Goal: Task Accomplishment & Management: Complete application form

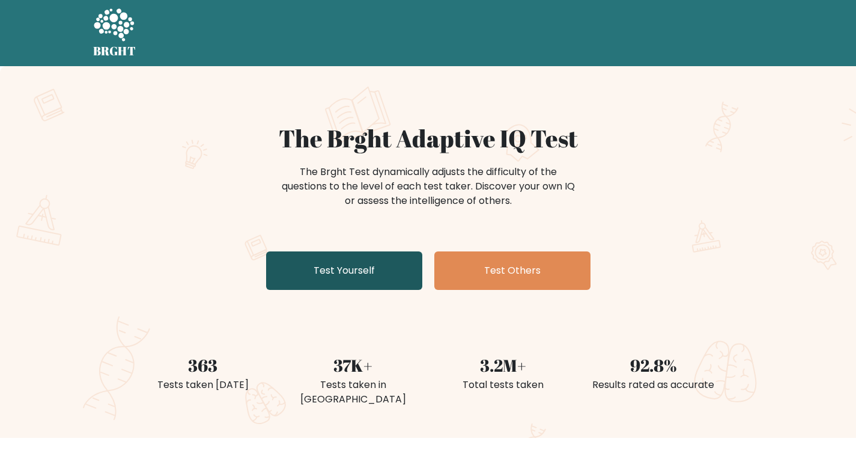
click at [363, 273] on link "Test Yourself" at bounding box center [344, 270] width 156 height 38
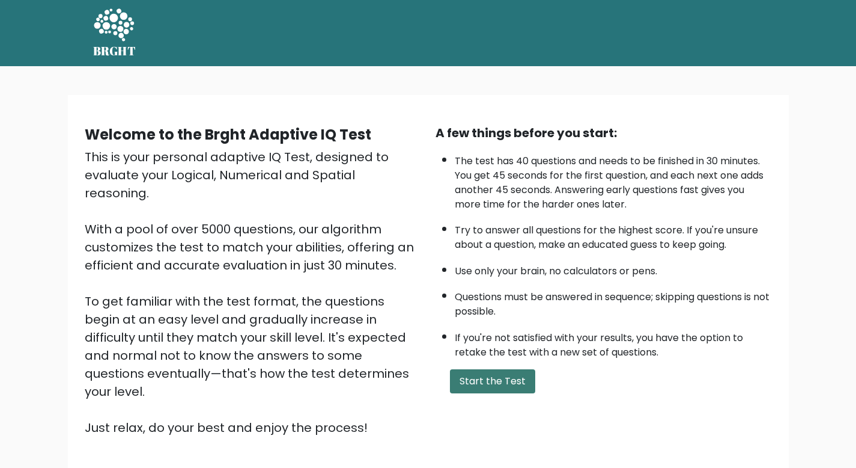
click at [489, 374] on button "Start the Test" at bounding box center [492, 381] width 85 height 24
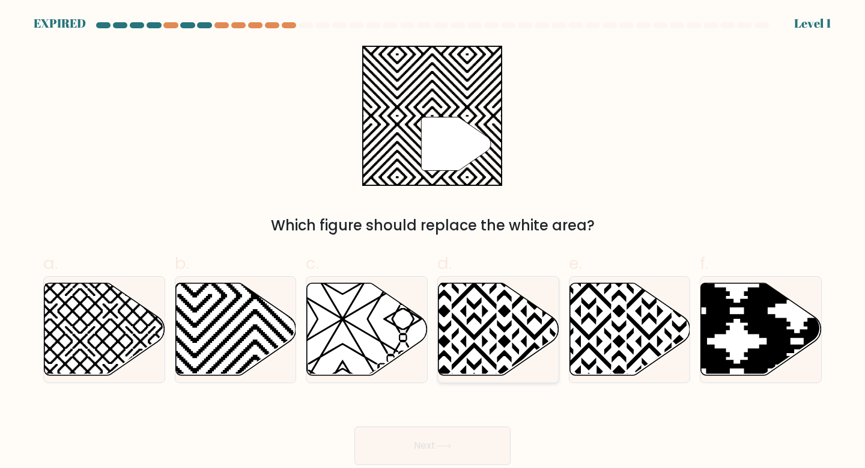
click at [495, 367] on icon at bounding box center [535, 280] width 243 height 243
click at [433, 242] on input "d." at bounding box center [433, 238] width 1 height 8
radio input "true"
click at [198, 316] on icon at bounding box center [235, 328] width 121 height 93
click at [433, 242] on input "b." at bounding box center [433, 238] width 1 height 8
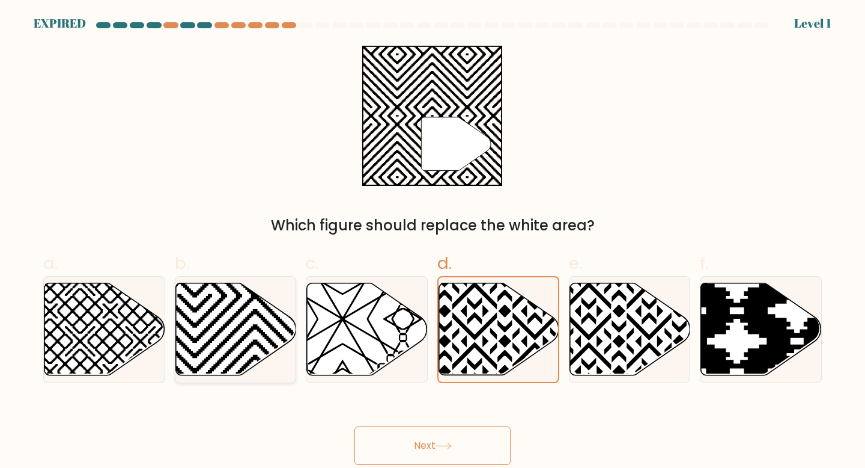
radio input "true"
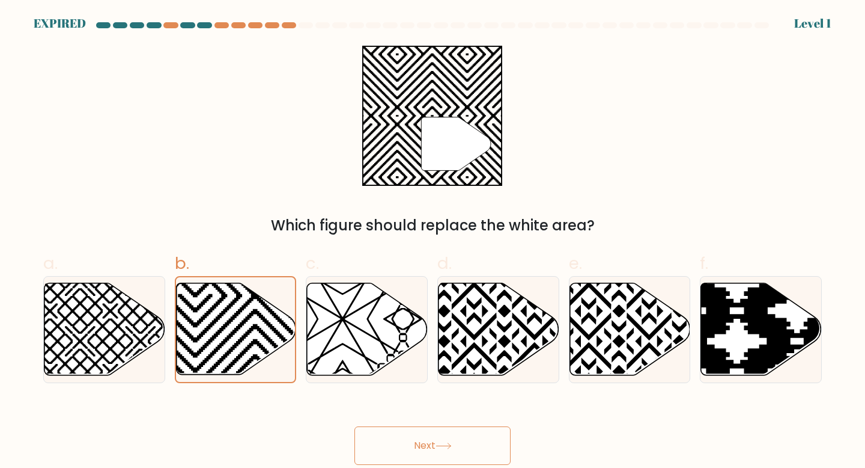
click at [434, 450] on button "Next" at bounding box center [433, 445] width 156 height 38
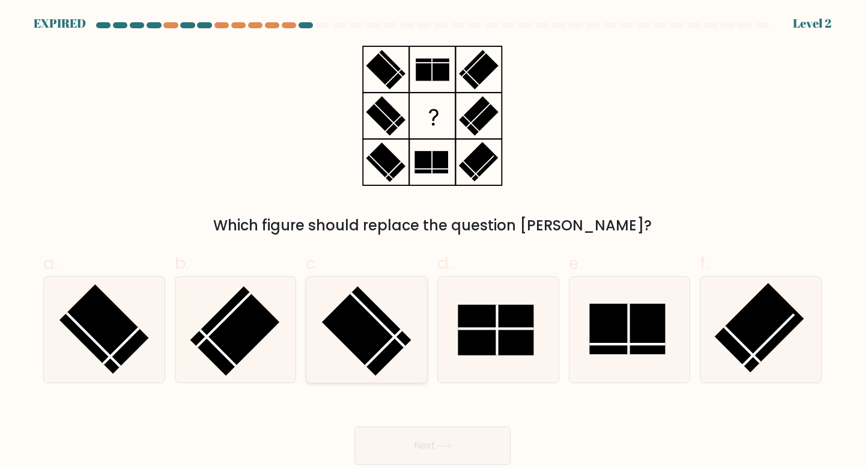
click at [399, 307] on icon at bounding box center [367, 329] width 106 height 106
click at [433, 242] on input "c." at bounding box center [433, 238] width 1 height 8
radio input "true"
click at [412, 436] on button "Next" at bounding box center [433, 445] width 156 height 38
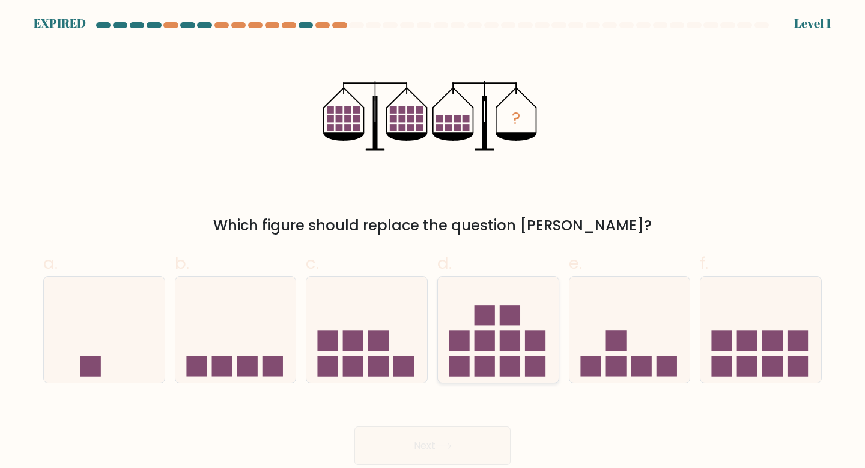
click at [537, 344] on rect at bounding box center [535, 340] width 20 height 20
click at [433, 242] on input "d." at bounding box center [433, 238] width 1 height 8
radio input "true"
click at [397, 349] on icon at bounding box center [366, 329] width 121 height 100
click at [433, 242] on input "c." at bounding box center [433, 238] width 1 height 8
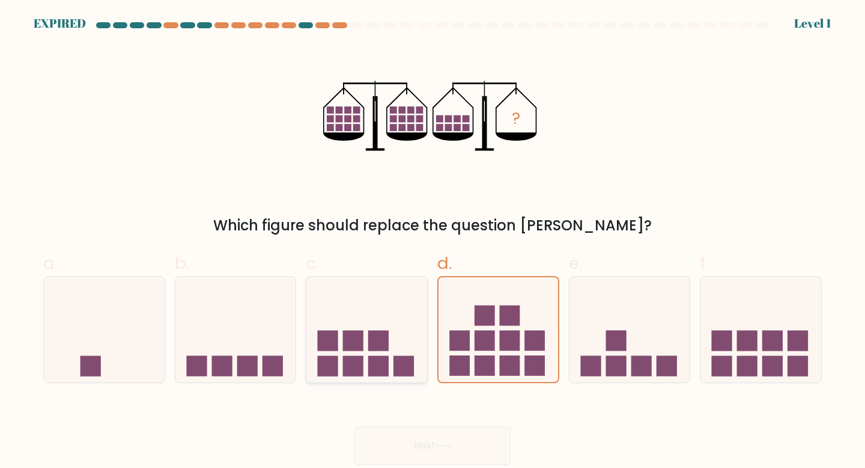
radio input "true"
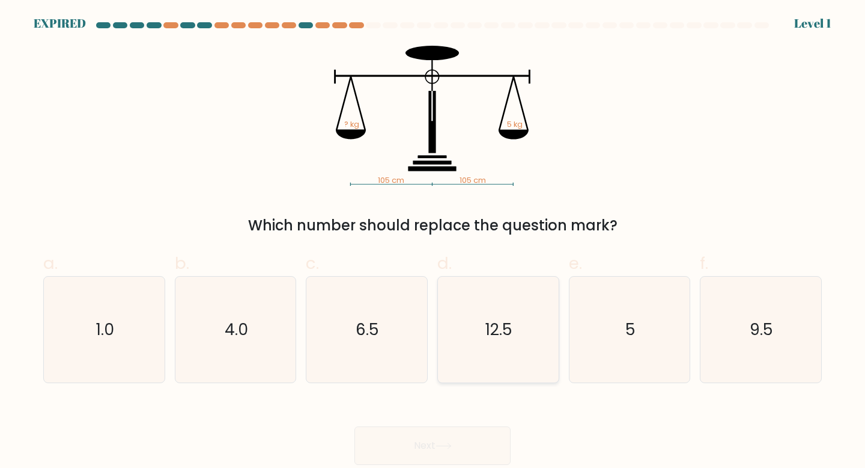
click at [480, 319] on icon "12.5" at bounding box center [498, 329] width 106 height 106
click at [433, 242] on input "d. 12.5" at bounding box center [433, 238] width 1 height 8
radio input "true"
click at [382, 327] on icon "6.5" at bounding box center [367, 329] width 106 height 106
click at [433, 242] on input "c. 6.5" at bounding box center [433, 238] width 1 height 8
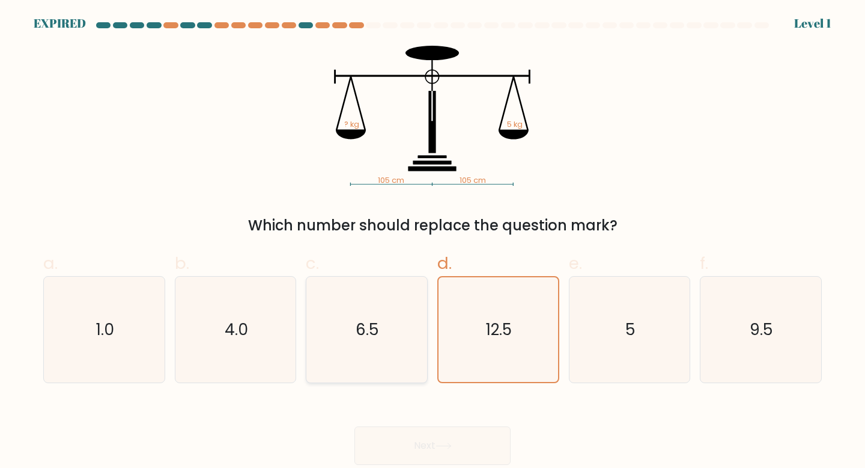
radio input "true"
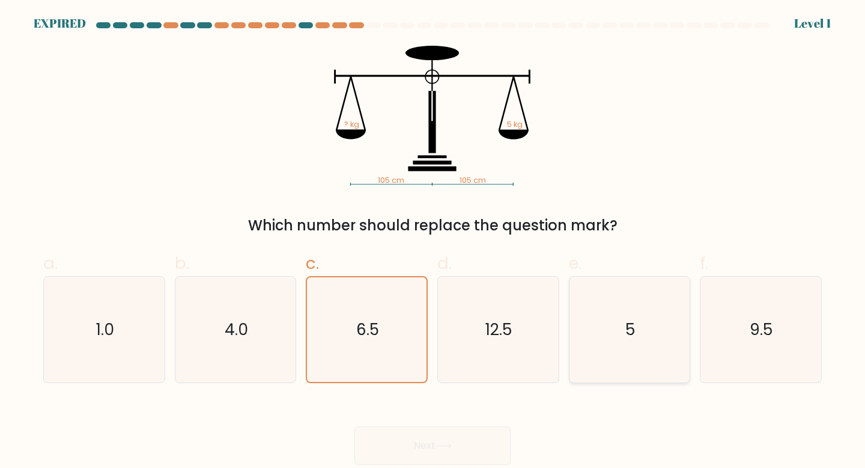
click at [642, 340] on icon "5" at bounding box center [630, 329] width 106 height 106
click at [433, 242] on input "e. 5" at bounding box center [433, 238] width 1 height 8
radio input "true"
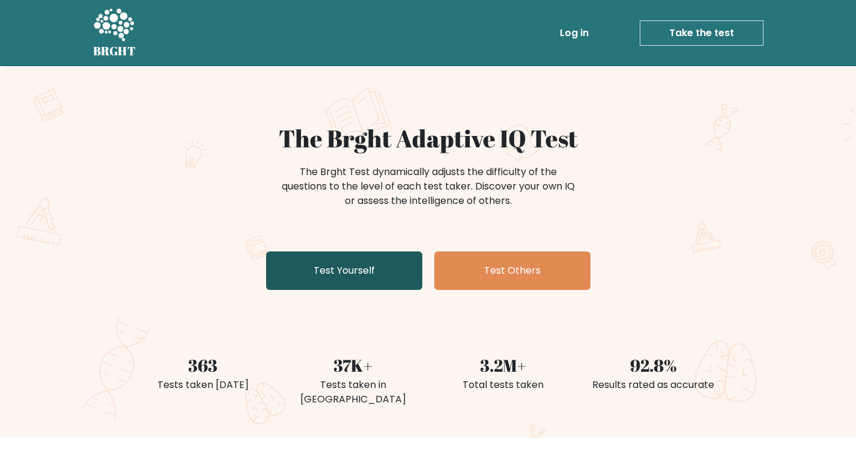
click at [374, 282] on link "Test Yourself" at bounding box center [344, 270] width 156 height 38
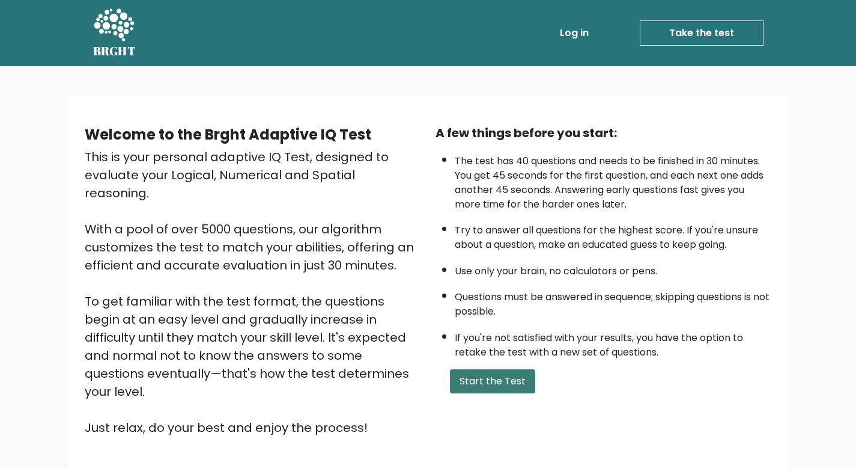
click at [501, 382] on button "Start the Test" at bounding box center [492, 381] width 85 height 24
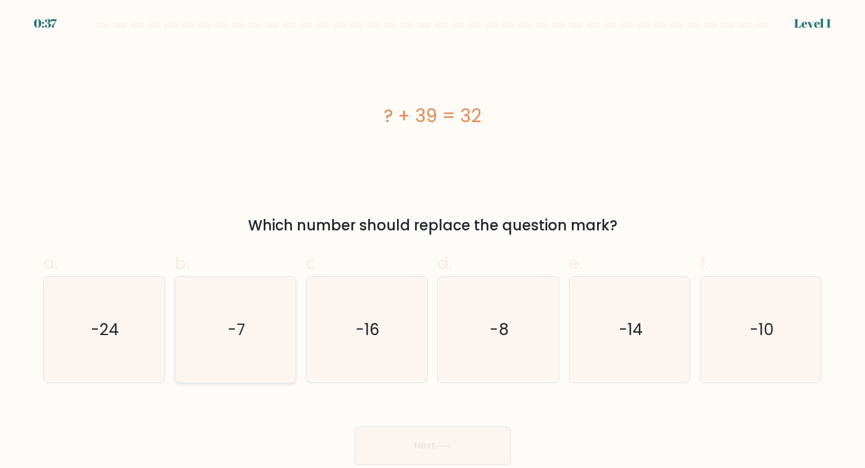
click at [225, 320] on icon "-7" at bounding box center [236, 329] width 106 height 106
click at [433, 242] on input "b. -7" at bounding box center [433, 238] width 1 height 8
radio input "true"
click at [412, 448] on button "Next" at bounding box center [433, 445] width 156 height 38
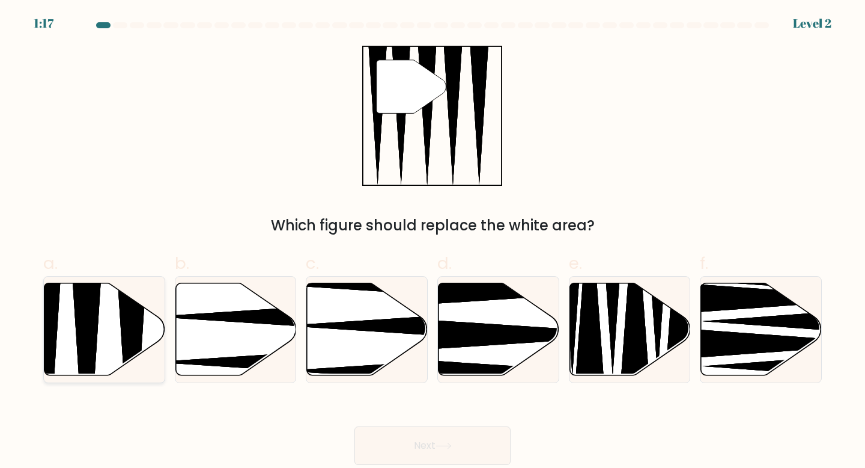
click at [115, 303] on icon at bounding box center [104, 328] width 121 height 93
click at [433, 242] on input "a." at bounding box center [433, 238] width 1 height 8
radio input "true"
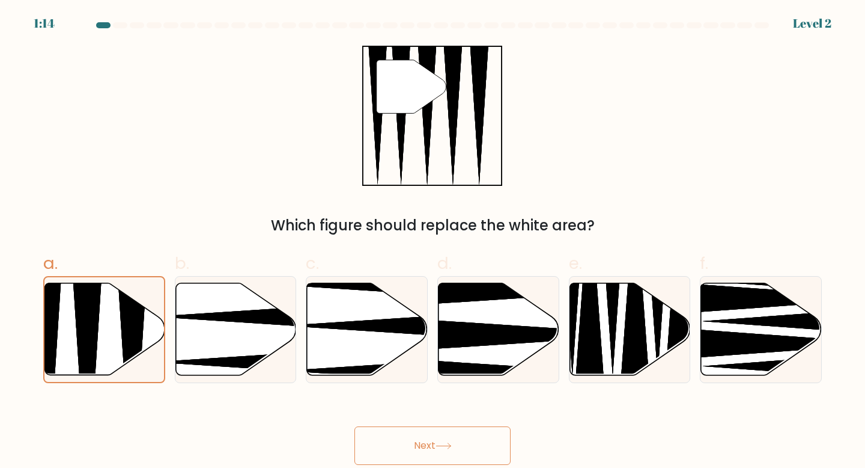
click at [438, 458] on button "Next" at bounding box center [433, 445] width 156 height 38
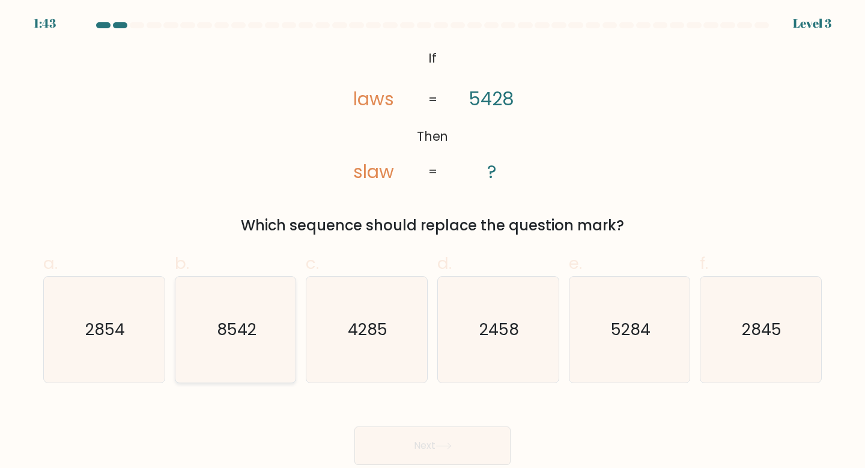
click at [255, 336] on text "8542" at bounding box center [237, 329] width 40 height 22
click at [433, 242] on input "b. 8542" at bounding box center [433, 238] width 1 height 8
radio input "true"
click at [412, 442] on button "Next" at bounding box center [433, 445] width 156 height 38
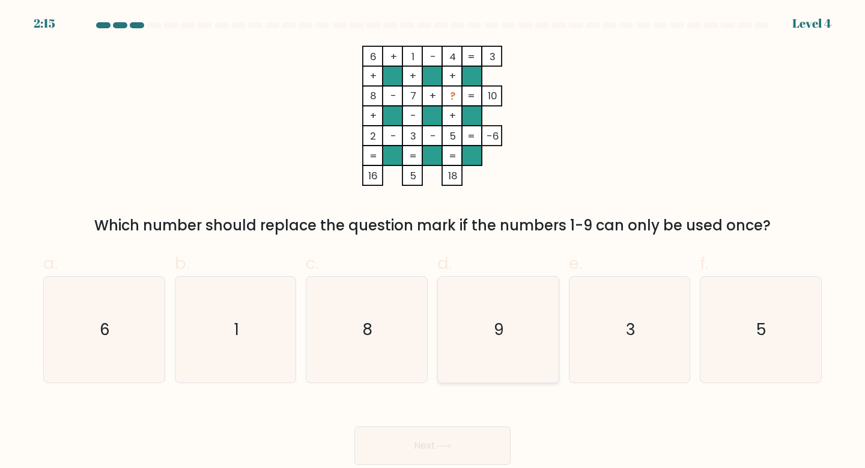
click at [474, 302] on icon "9" at bounding box center [498, 329] width 106 height 106
click at [433, 242] on input "d. 9" at bounding box center [433, 238] width 1 height 8
radio input "true"
click at [438, 438] on button "Next" at bounding box center [433, 445] width 156 height 38
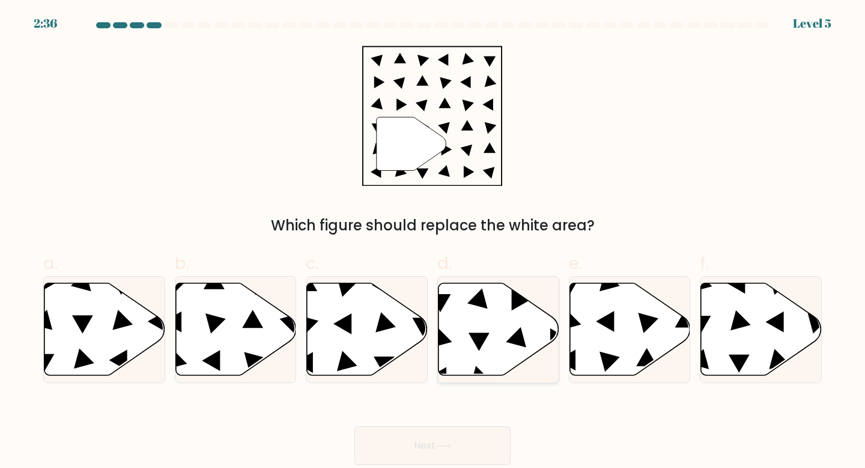
click at [481, 352] on icon at bounding box center [499, 328] width 121 height 93
click at [433, 242] on input "d." at bounding box center [433, 238] width 1 height 8
radio input "true"
click at [441, 452] on button "Next" at bounding box center [433, 445] width 156 height 38
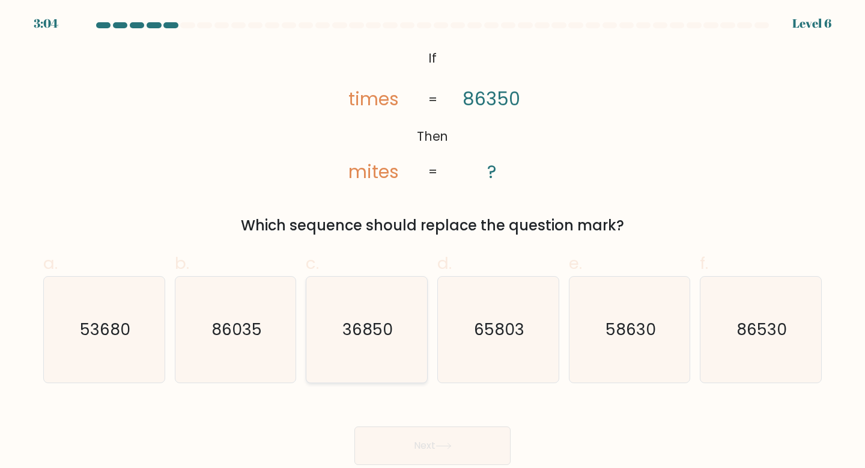
click at [376, 346] on icon "36850" at bounding box center [367, 329] width 106 height 106
click at [433, 242] on input "c. 36850" at bounding box center [433, 238] width 1 height 8
radio input "true"
click at [454, 436] on button "Next" at bounding box center [433, 445] width 156 height 38
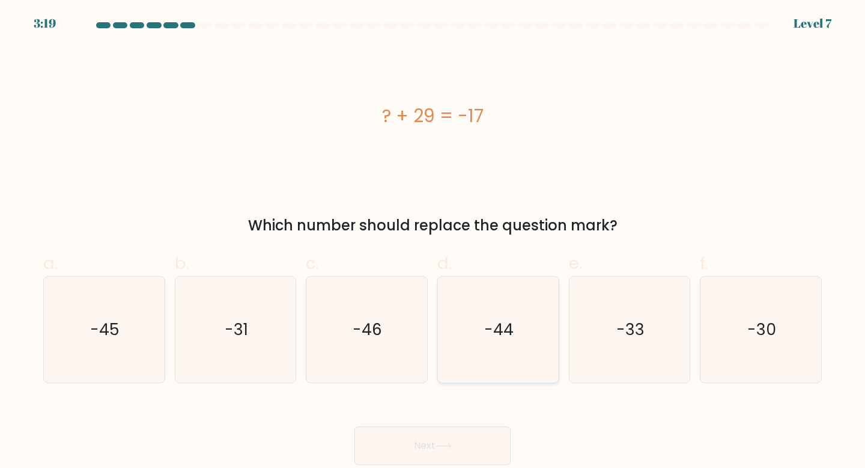
click at [491, 343] on icon "-44" at bounding box center [498, 329] width 106 height 106
click at [433, 242] on input "d. -44" at bounding box center [433, 238] width 1 height 8
radio input "true"
click at [257, 328] on icon "-31" at bounding box center [236, 329] width 106 height 106
click at [433, 242] on input "b. -31" at bounding box center [433, 238] width 1 height 8
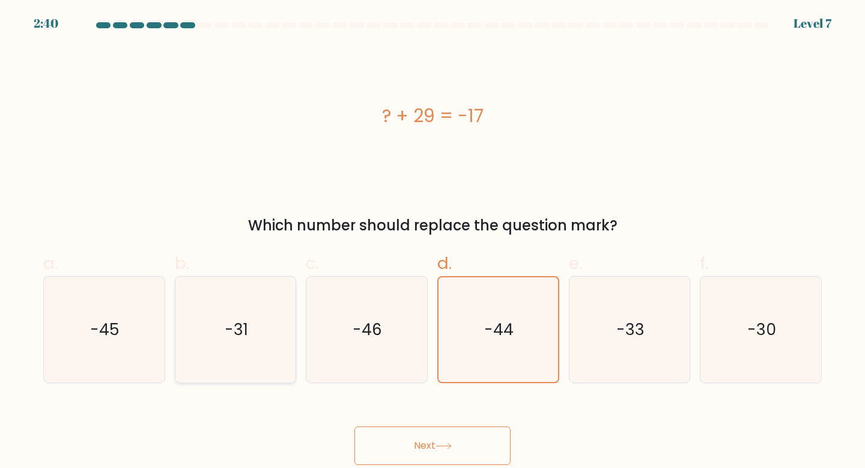
radio input "true"
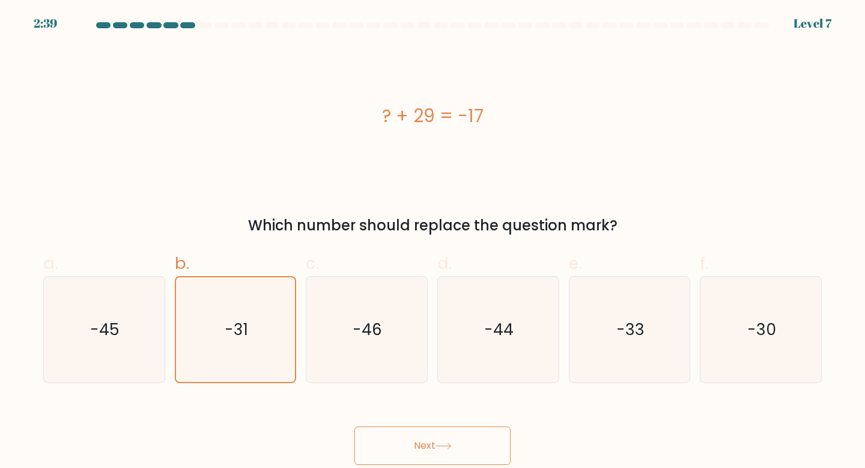
click at [428, 442] on button "Next" at bounding box center [433, 445] width 156 height 38
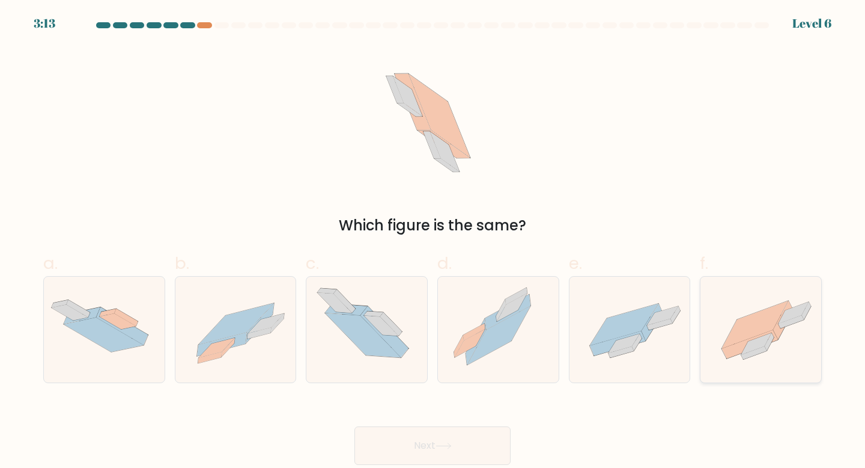
click at [746, 335] on icon at bounding box center [755, 323] width 66 height 47
click at [433, 242] on input "f." at bounding box center [433, 238] width 1 height 8
radio input "true"
click at [458, 441] on button "Next" at bounding box center [433, 445] width 156 height 38
click at [456, 442] on button "Next" at bounding box center [433, 445] width 156 height 38
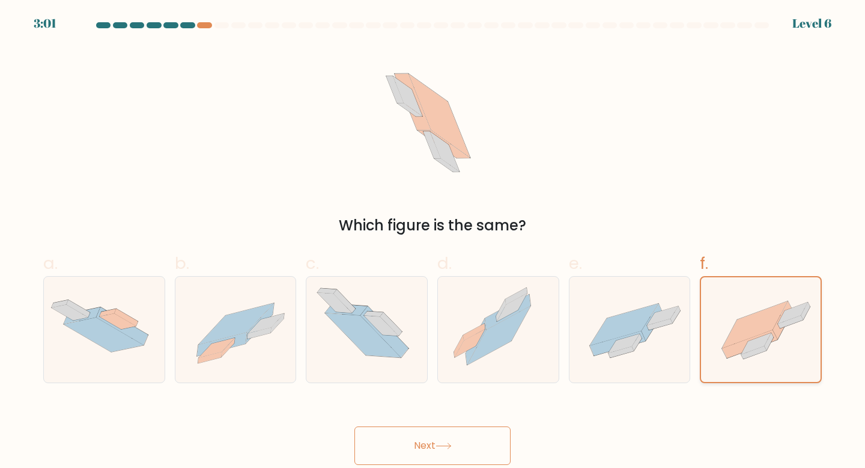
click at [728, 311] on icon at bounding box center [761, 330] width 120 height 90
click at [433, 242] on input "f." at bounding box center [433, 238] width 1 height 8
click at [645, 313] on icon at bounding box center [624, 324] width 69 height 42
click at [433, 242] on input "e." at bounding box center [433, 238] width 1 height 8
radio input "true"
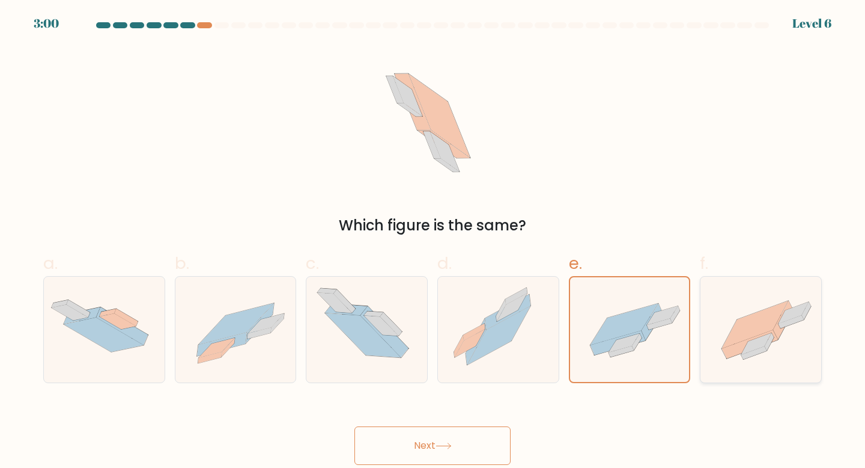
click at [756, 330] on icon at bounding box center [755, 323] width 66 height 47
click at [433, 242] on input "f." at bounding box center [433, 238] width 1 height 8
radio input "true"
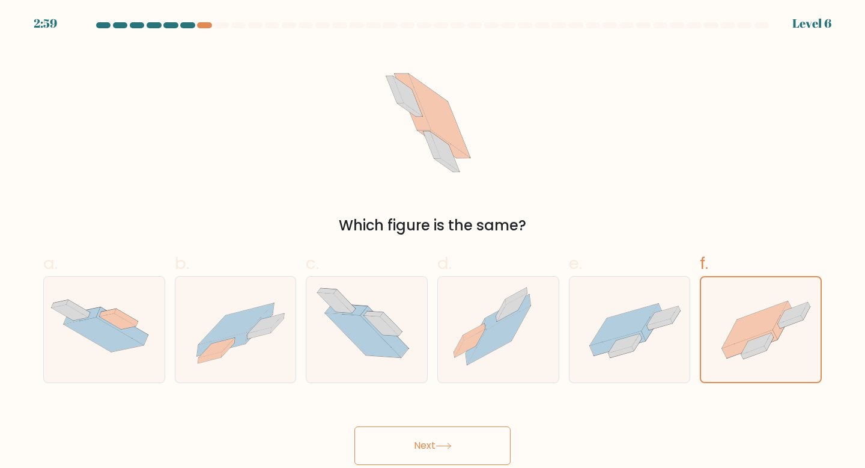
click at [470, 438] on button "Next" at bounding box center [433, 445] width 156 height 38
click at [448, 442] on icon at bounding box center [444, 445] width 16 height 7
